Goal: Task Accomplishment & Management: Manage account settings

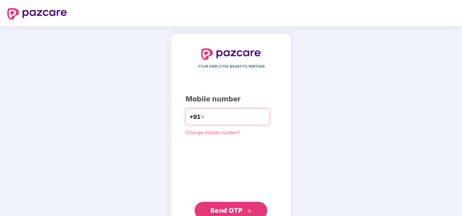
click at [246, 119] on input "number" at bounding box center [236, 117] width 60 height 12
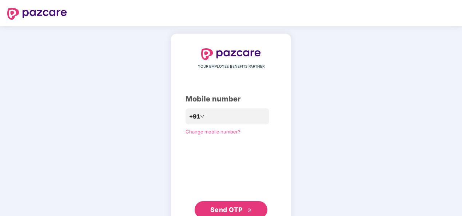
click at [332, 184] on div "YOUR EMPLOYEE BENEFITS PARTNER Mobile number +91 Change mobile number? Send OTP" at bounding box center [231, 133] width 462 height 215
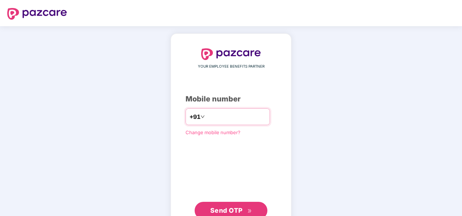
click at [212, 115] on input "number" at bounding box center [236, 117] width 60 height 12
type input "**********"
click at [210, 206] on span "Send OTP" at bounding box center [231, 211] width 42 height 10
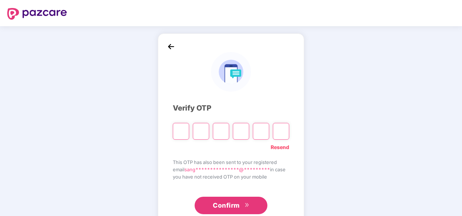
type input "*"
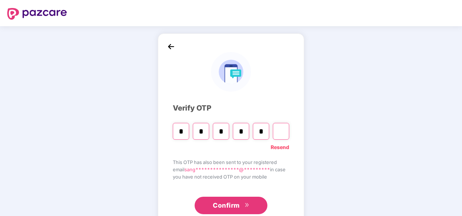
type input "*"
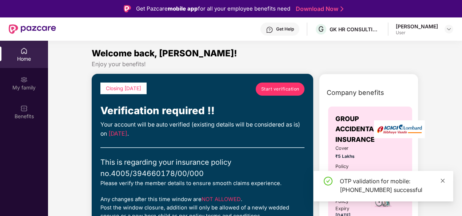
click at [443, 181] on icon "close" at bounding box center [442, 180] width 5 height 5
